Goal: Task Accomplishment & Management: Manage account settings

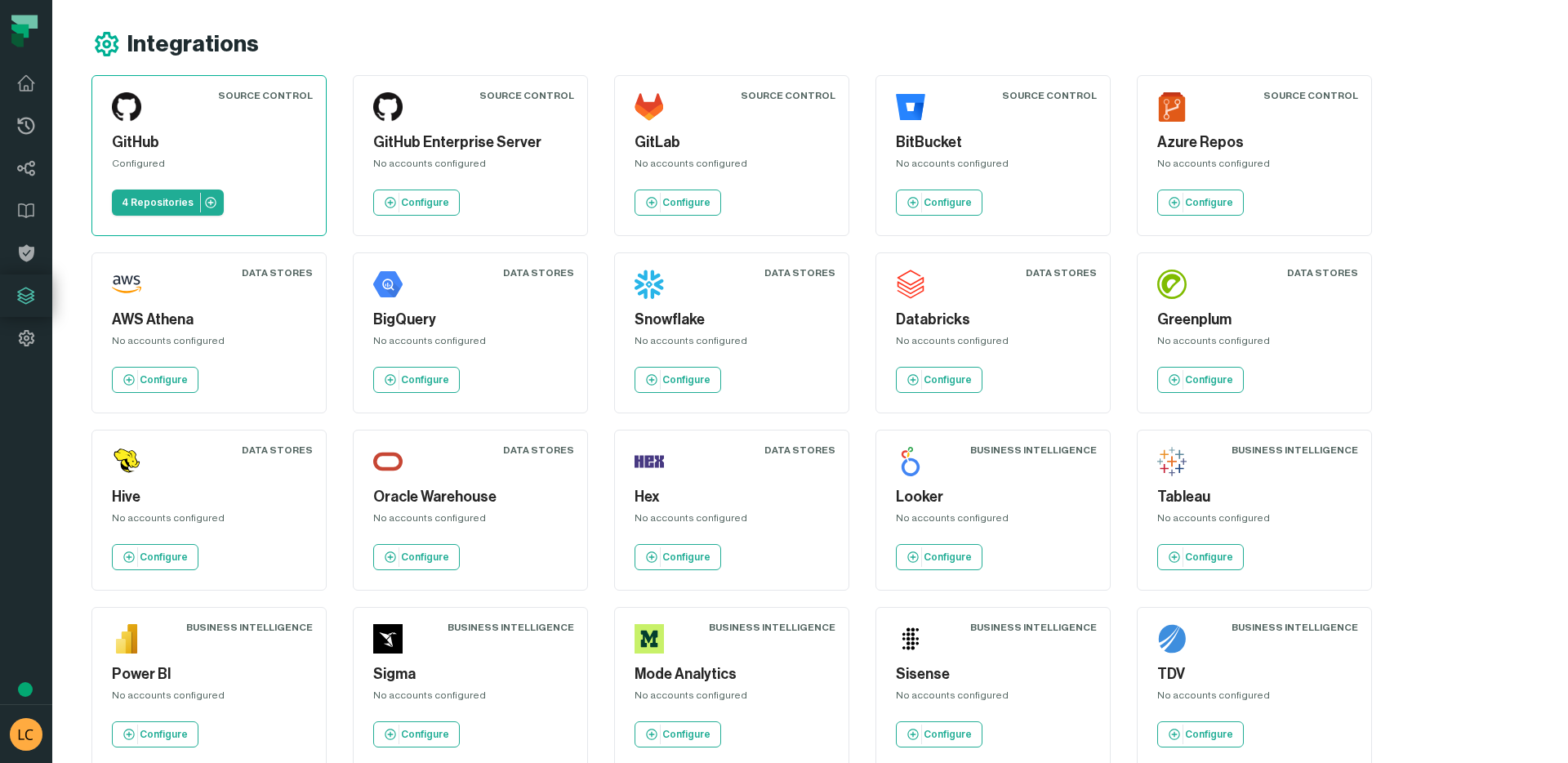
click at [55, 327] on div "Integrations Source Control GitHub Configured 4 Repositories Source Control Git…" at bounding box center [810, 576] width 1516 height 1153
click at [45, 329] on link "Settings" at bounding box center [26, 338] width 52 height 42
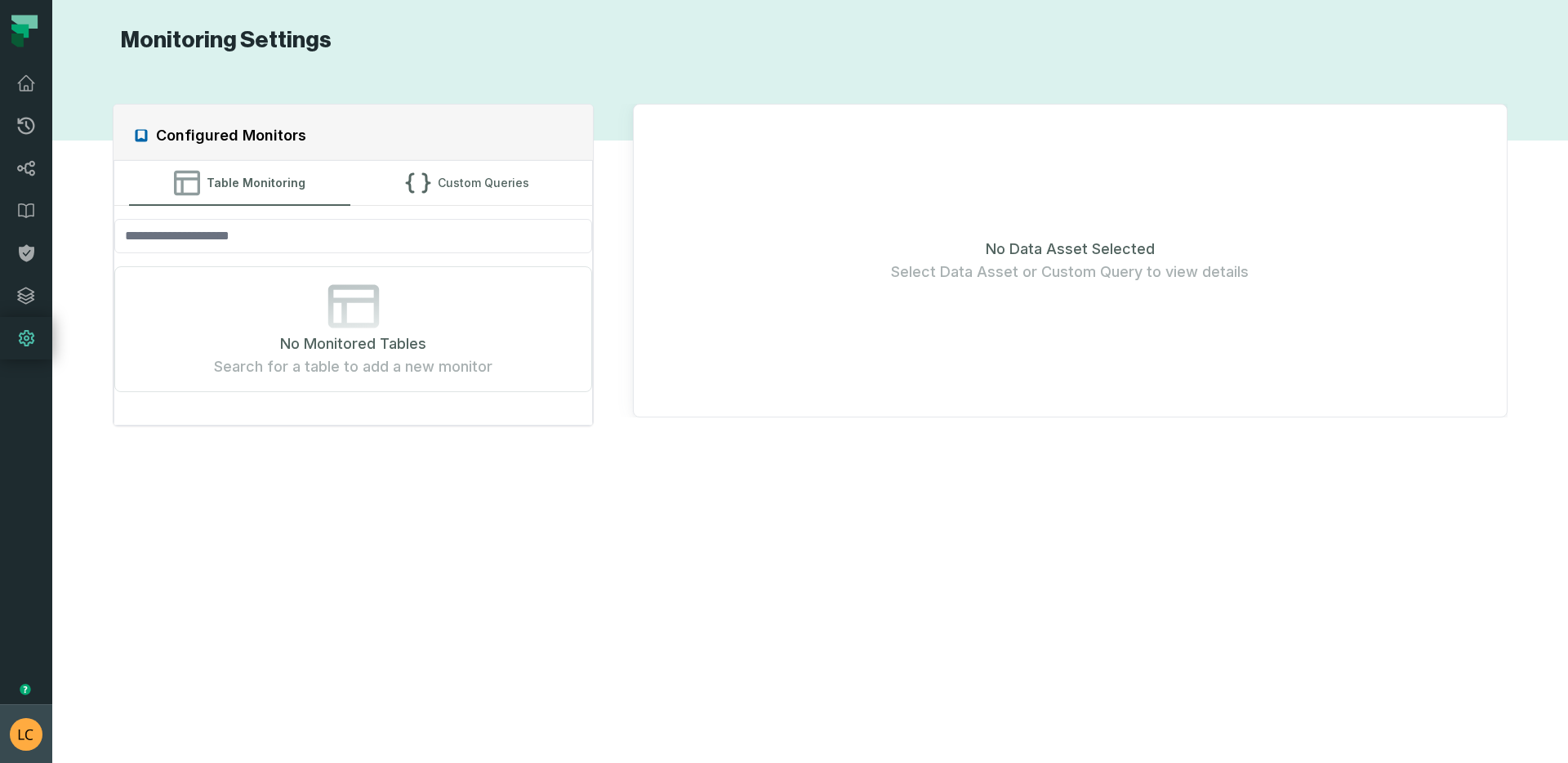
click at [18, 732] on img "button" at bounding box center [26, 734] width 33 height 33
click at [66, 577] on button "Settings" at bounding box center [132, 587] width 257 height 33
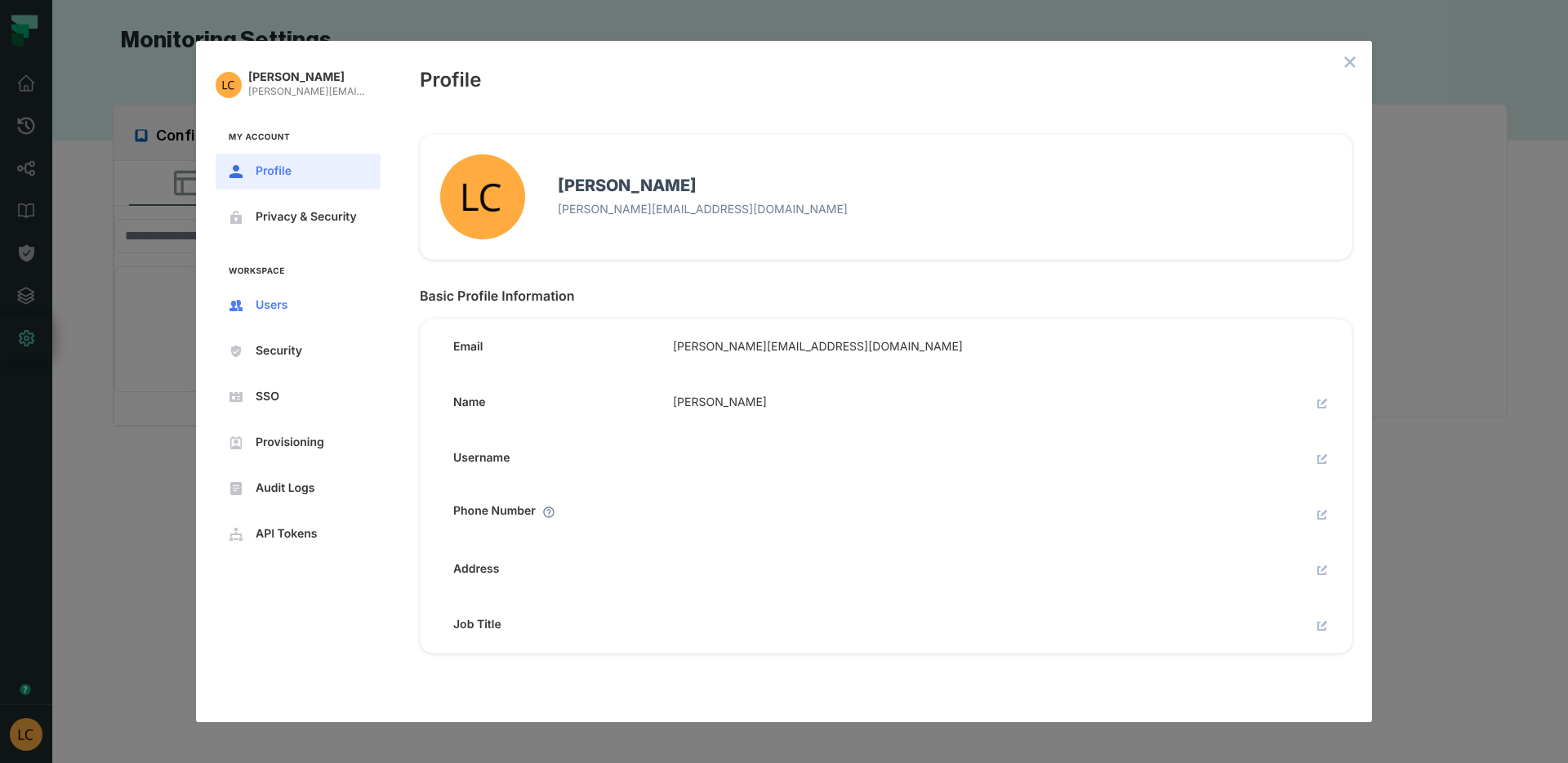
click at [285, 305] on span "Users" at bounding box center [311, 305] width 111 height 13
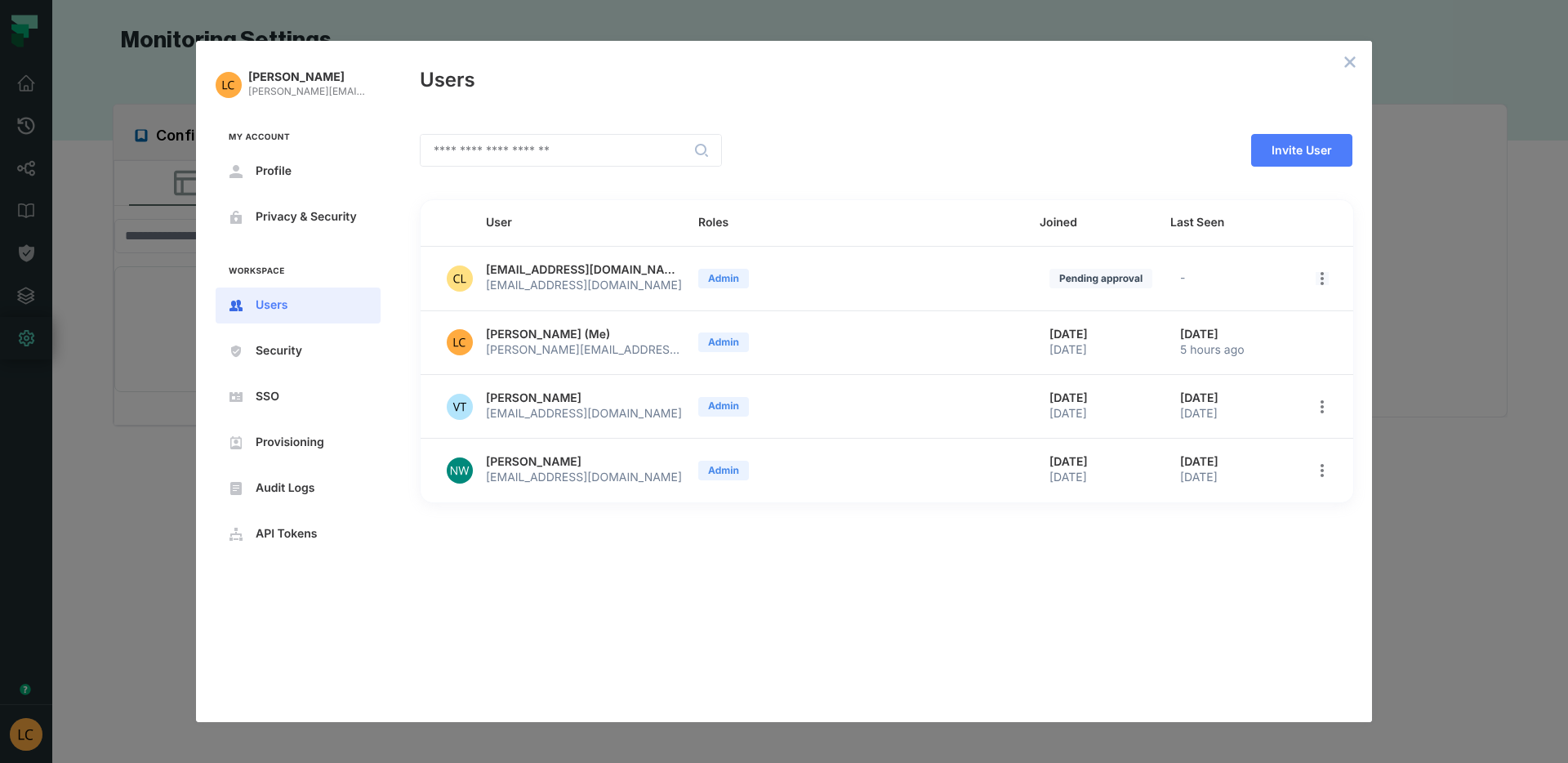
click at [1322, 277] on icon "open options" at bounding box center [1323, 279] width 4 height 13
click at [1018, 86] on div at bounding box center [784, 382] width 1568 height 763
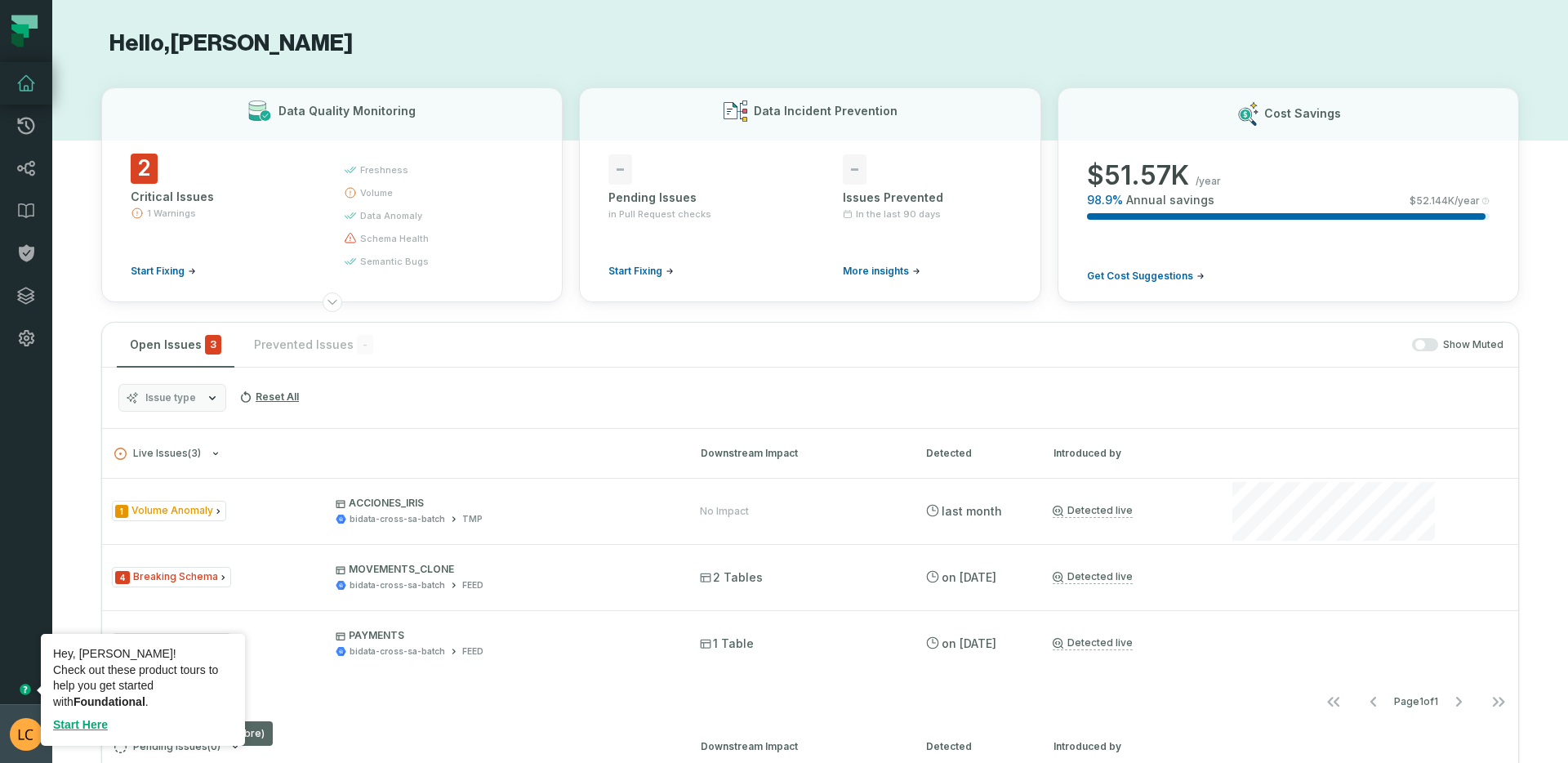
click at [26, 731] on img "button" at bounding box center [26, 734] width 33 height 33
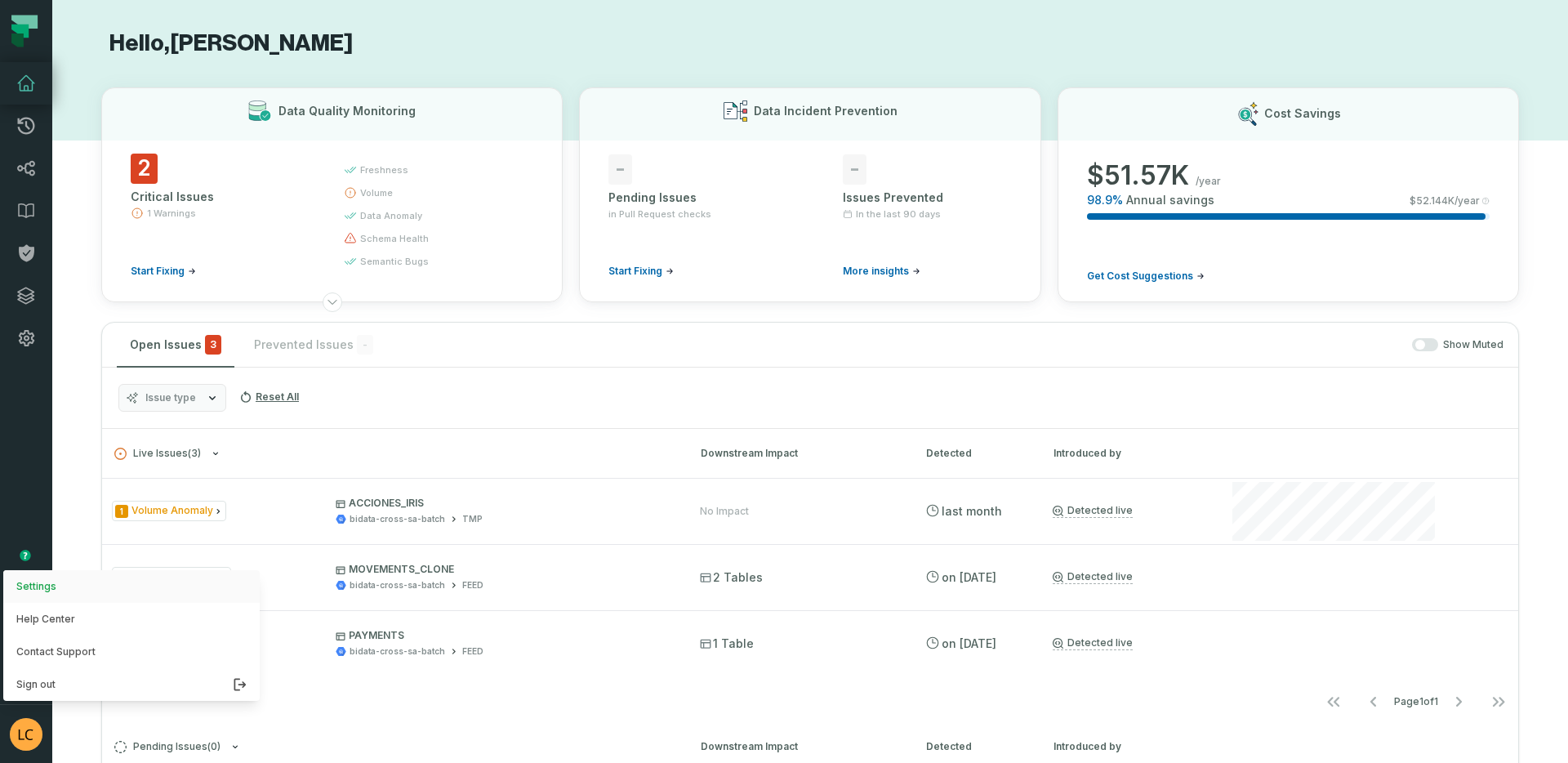
click at [73, 594] on button "Settings" at bounding box center [132, 587] width 257 height 33
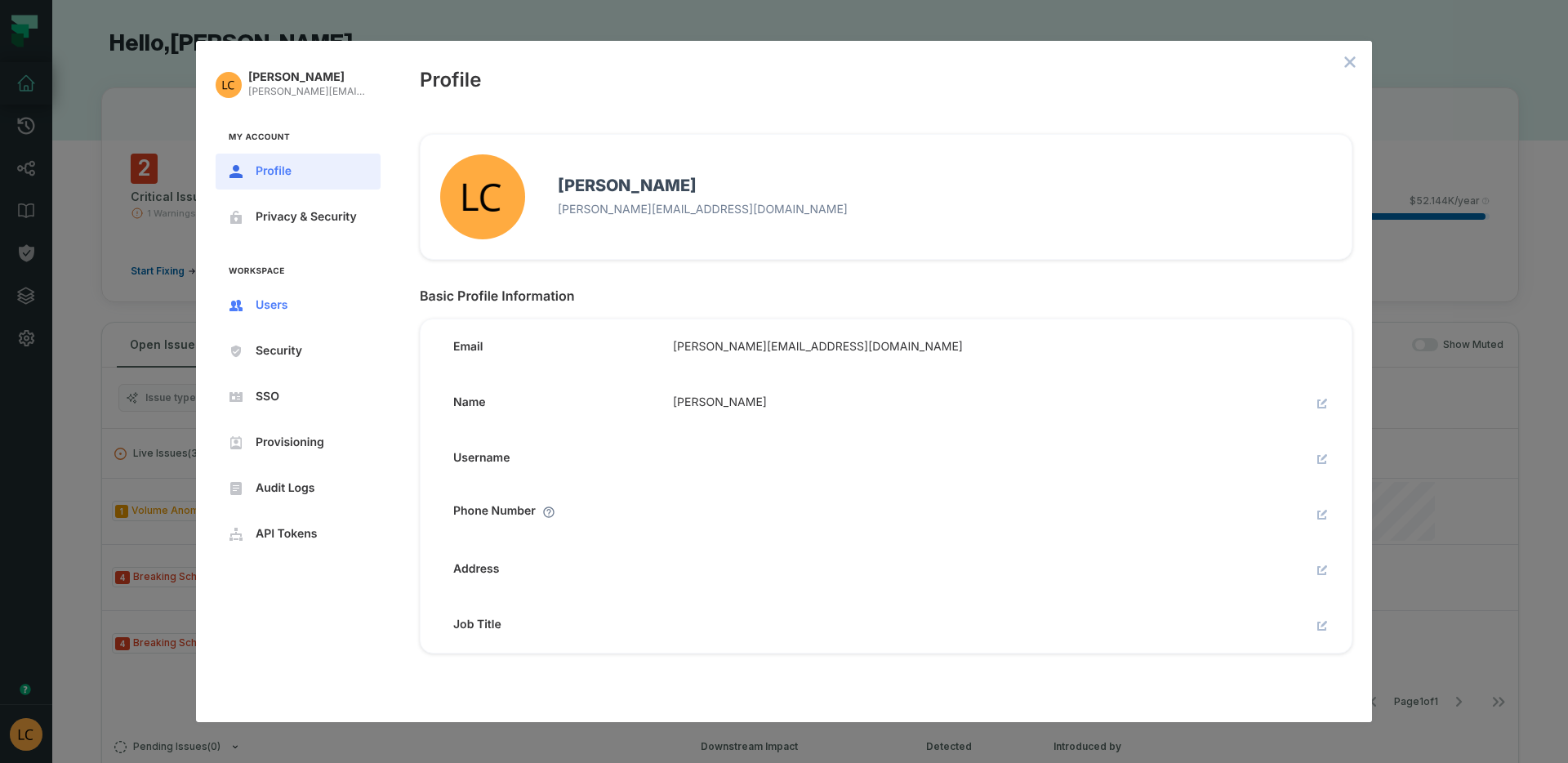
click at [257, 321] on button "Users" at bounding box center [298, 305] width 165 height 36
